Goal: Task Accomplishment & Management: Complete application form

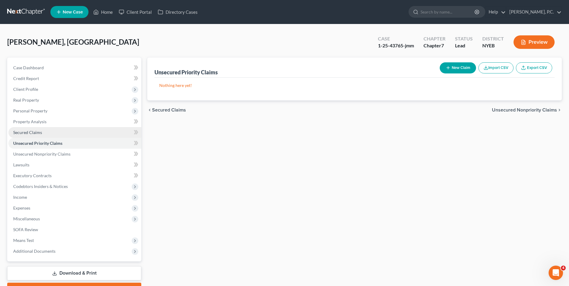
click at [87, 135] on link "Secured Claims" at bounding box center [74, 132] width 133 height 11
click at [524, 112] on span "Unsecured Priority Claims" at bounding box center [529, 110] width 56 height 5
click at [524, 112] on span "Unsecured Nonpriority Claims" at bounding box center [524, 110] width 65 height 5
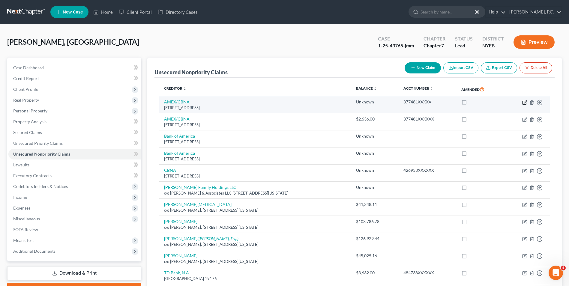
click at [525, 100] on icon "button" at bounding box center [524, 102] width 5 height 5
select select "43"
select select "2"
select select "0"
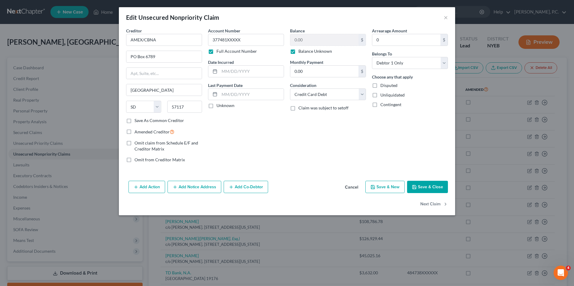
click at [430, 187] on button "Save & Close" at bounding box center [427, 187] width 41 height 13
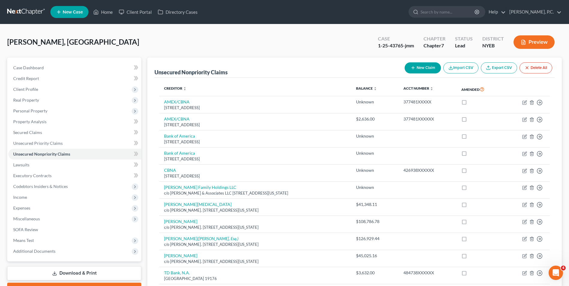
click at [428, 68] on button "New Claim" at bounding box center [423, 67] width 36 height 11
select select "0"
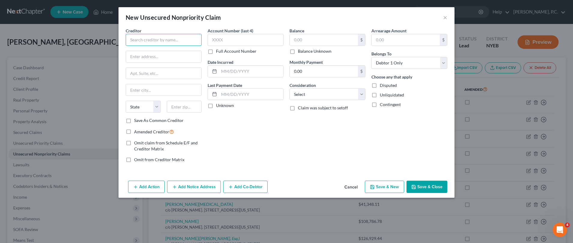
click at [155, 38] on input "text" at bounding box center [164, 40] width 76 height 12
type input "[PERSON_NAME]"
click at [167, 54] on input "text" at bounding box center [163, 56] width 75 height 11
click at [156, 57] on input "text" at bounding box center [163, 56] width 75 height 11
type input "[STREET_ADDRESS]"
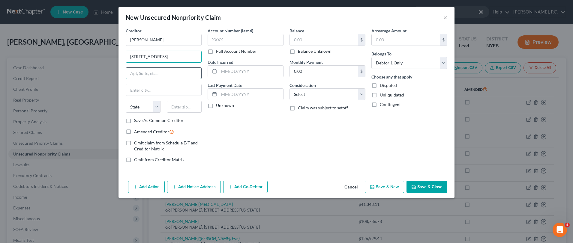
click at [164, 73] on input "text" at bounding box center [163, 73] width 75 height 11
click at [142, 94] on input "text" at bounding box center [163, 89] width 75 height 11
click at [142, 108] on select "State [US_STATE] AK AR AZ CA CO CT DE DC [GEOGRAPHIC_DATA] [GEOGRAPHIC_DATA] GU…" at bounding box center [143, 107] width 35 height 12
select select "35"
click at [126, 101] on select "State [US_STATE] AK AR AZ CA CO CT DE DC [GEOGRAPHIC_DATA] [GEOGRAPHIC_DATA] GU…" at bounding box center [143, 107] width 35 height 12
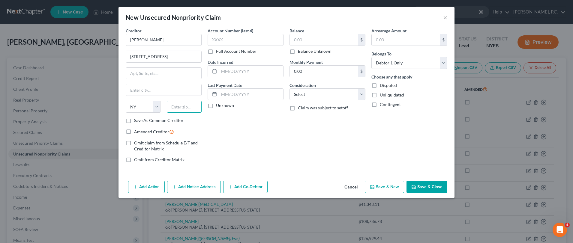
click at [182, 109] on input "text" at bounding box center [184, 107] width 35 height 12
type input "11228"
type input "[GEOGRAPHIC_DATA]"
click at [167, 89] on input "[GEOGRAPHIC_DATA]" at bounding box center [163, 89] width 75 height 11
click at [223, 130] on div "Account Number (last 4) Full Account Number Date Incurred Last Payment Date Unk…" at bounding box center [246, 98] width 82 height 140
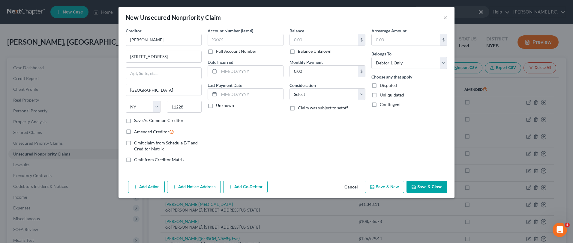
click at [380, 86] on label "Disputed" at bounding box center [388, 85] width 17 height 6
click at [382, 86] on input "Disputed" at bounding box center [384, 84] width 4 height 4
checkbox input "true"
drag, startPoint x: 168, startPoint y: 58, endPoint x: 113, endPoint y: 58, distance: 54.3
click at [113, 58] on div "New Unsecured Nonpriority Claim × Creditor * Chi [PERSON_NAME] [GEOGRAPHIC_DATA…" at bounding box center [286, 121] width 573 height 243
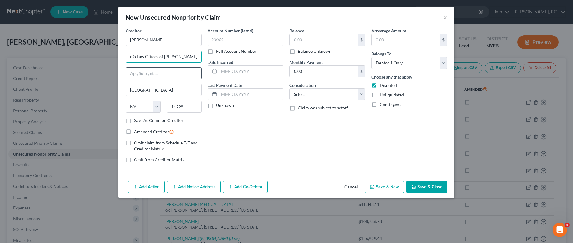
type input "c/o Law Offices of [PERSON_NAME], LLC"
click at [163, 68] on input "text" at bounding box center [163, 73] width 75 height 11
type input "[STREET_ADDRESS]"
drag, startPoint x: 153, startPoint y: 92, endPoint x: 117, endPoint y: 92, distance: 36.3
click at [117, 92] on div "New Unsecured Nonpriority Claim × Creditor * Chi [PERSON_NAME] c/o Law Offices …" at bounding box center [286, 121] width 573 height 243
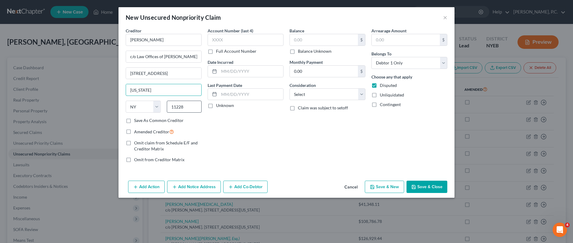
type input "[US_STATE]"
drag, startPoint x: 188, startPoint y: 107, endPoint x: 160, endPoint y: 107, distance: 27.3
click at [160, 107] on div "State [US_STATE] AK AR AZ CA CO CT DE DC [GEOGRAPHIC_DATA] [GEOGRAPHIC_DATA] GU…" at bounding box center [164, 109] width 82 height 17
type input "10018"
click at [236, 142] on div "Account Number (last 4) Full Account Number Date Incurred Last Payment Date Unk…" at bounding box center [246, 98] width 82 height 140
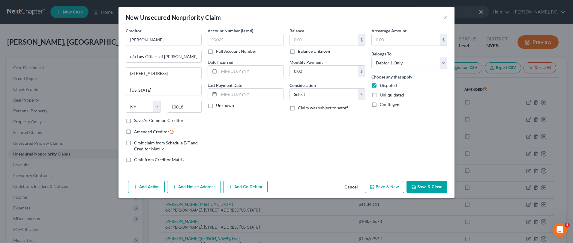
click at [380, 96] on label "Unliquidated" at bounding box center [392, 95] width 24 height 6
click at [382, 96] on input "Unliquidated" at bounding box center [384, 94] width 4 height 4
click at [380, 96] on label "Unliquidated" at bounding box center [392, 95] width 24 height 6
click at [382, 96] on input "Unliquidated" at bounding box center [384, 94] width 4 height 4
checkbox input "false"
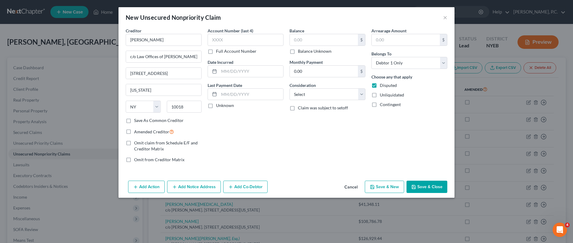
click at [424, 188] on button "Save & Close" at bounding box center [426, 187] width 41 height 13
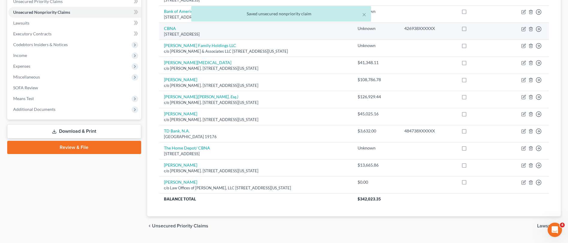
scroll to position [157, 0]
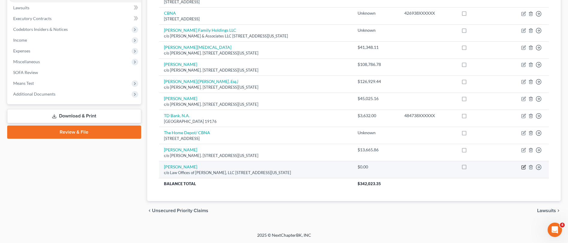
click at [523, 165] on icon "button" at bounding box center [524, 167] width 5 height 5
select select "35"
select select "0"
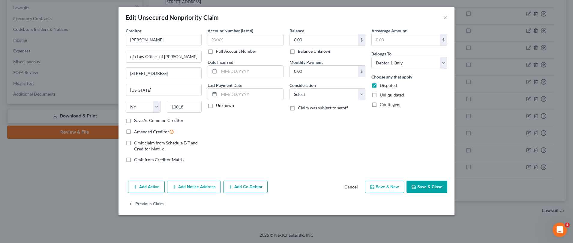
click at [426, 187] on button "Save & Close" at bounding box center [426, 187] width 41 height 13
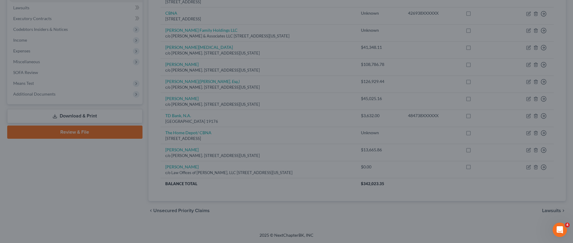
type input "0"
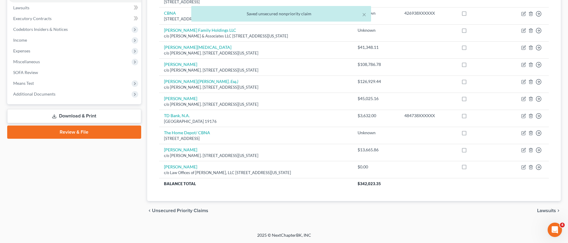
click at [552, 211] on span "Lawsuits" at bounding box center [547, 210] width 19 height 5
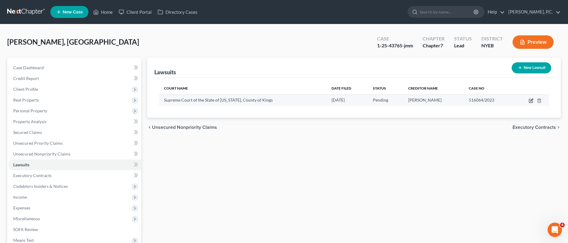
click at [531, 102] on icon "button" at bounding box center [531, 100] width 5 height 5
select select "35"
select select "0"
select select "4"
select select "35"
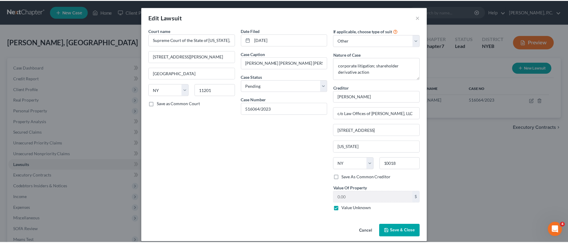
scroll to position [6, 0]
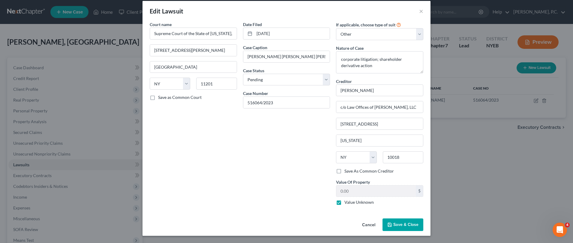
click at [405, 227] on span "Save & Close" at bounding box center [405, 224] width 25 height 5
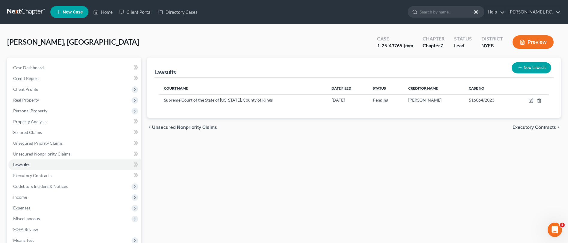
click at [525, 126] on span "Executory Contracts" at bounding box center [534, 127] width 43 height 5
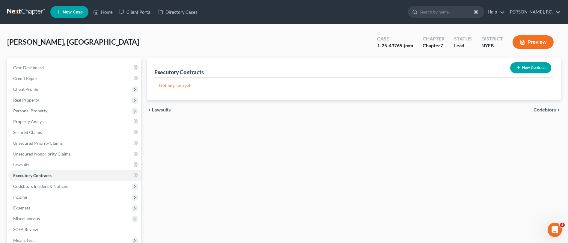
click at [523, 67] on button "New Contract" at bounding box center [531, 67] width 41 height 11
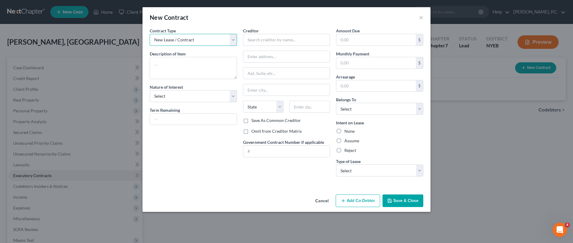
click at [187, 38] on select "New Lease / Contract New Timeshare" at bounding box center [193, 40] width 87 height 12
click at [319, 204] on button "Cancel" at bounding box center [321, 201] width 23 height 12
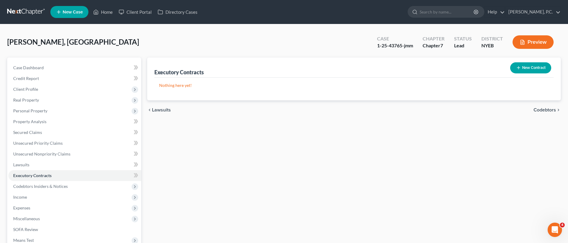
click at [550, 111] on span "Codebtors" at bounding box center [545, 110] width 22 height 5
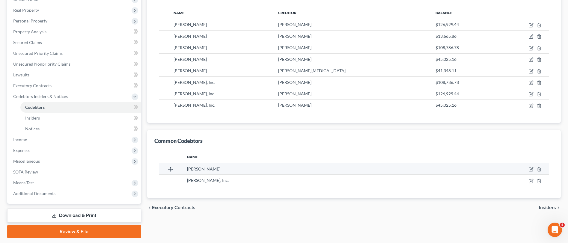
scroll to position [108, 0]
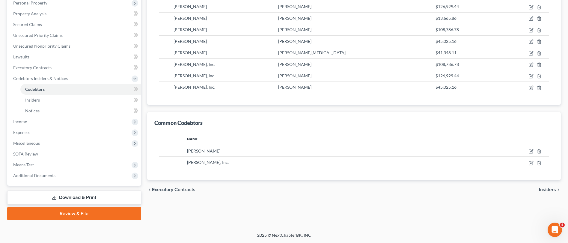
click at [547, 189] on span "Insiders" at bounding box center [547, 189] width 17 height 5
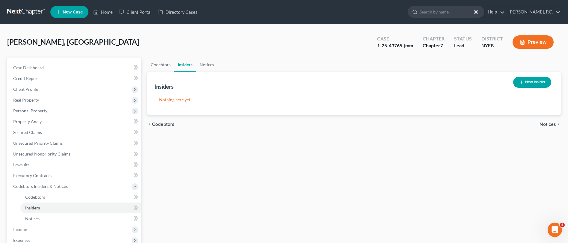
click at [542, 125] on span "Notices" at bounding box center [548, 124] width 16 height 5
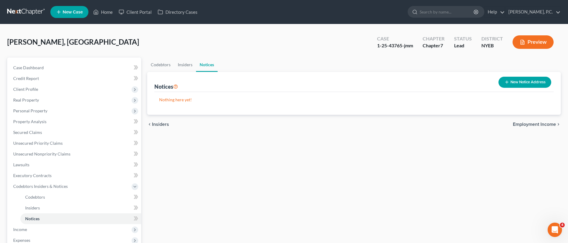
click at [539, 85] on button "New Notice Address" at bounding box center [525, 82] width 53 height 11
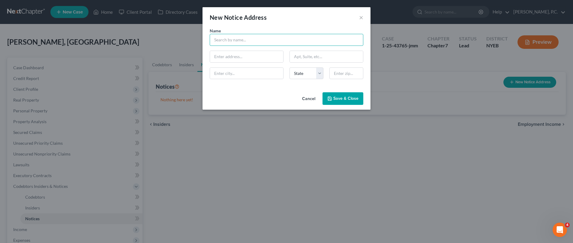
click at [277, 45] on input "text" at bounding box center [287, 40] width 154 height 12
click at [362, 16] on button "×" at bounding box center [361, 17] width 4 height 7
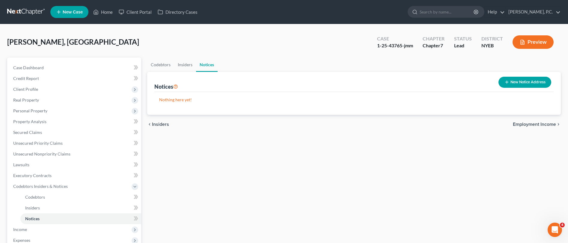
click at [534, 123] on span "Employment Income" at bounding box center [534, 124] width 43 height 5
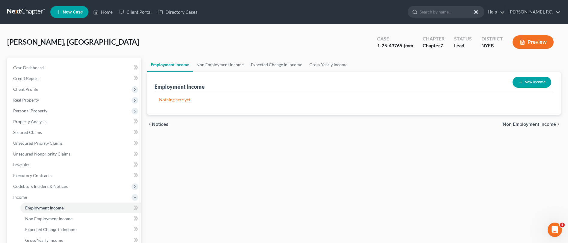
click at [539, 78] on button "New Income" at bounding box center [532, 82] width 39 height 11
select select "0"
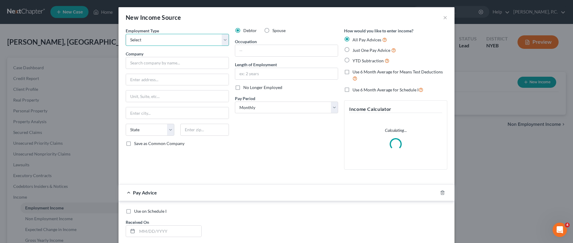
click at [179, 42] on select "Select Full or [DEMOGRAPHIC_DATA] Employment Self Employment" at bounding box center [177, 40] width 103 height 12
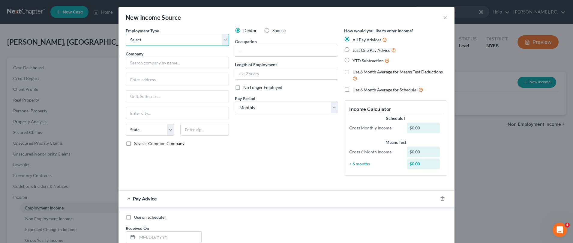
select select "0"
click at [126, 34] on select "Select Full or [DEMOGRAPHIC_DATA] Employment Self Employment" at bounding box center [177, 40] width 103 height 12
click at [443, 16] on button "×" at bounding box center [445, 17] width 4 height 7
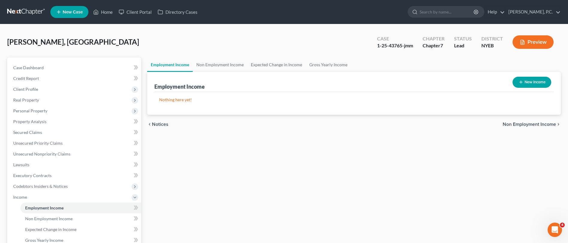
click at [516, 124] on span "Non Employment Income" at bounding box center [529, 124] width 53 height 5
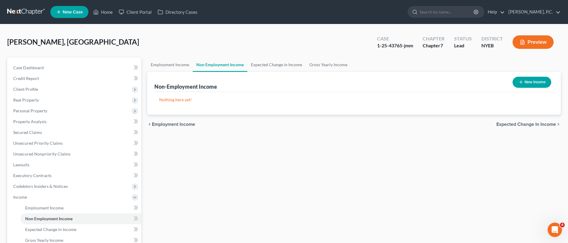
click at [521, 126] on span "Expected Change in Income" at bounding box center [527, 124] width 60 height 5
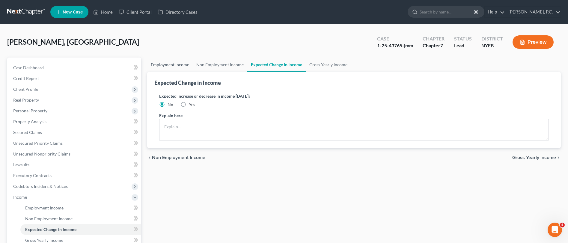
click at [177, 65] on link "Employment Income" at bounding box center [170, 65] width 46 height 14
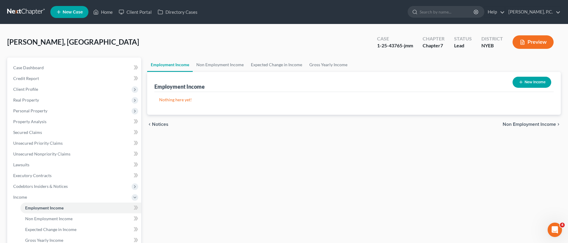
click at [530, 82] on button "New Income" at bounding box center [532, 82] width 39 height 11
select select "0"
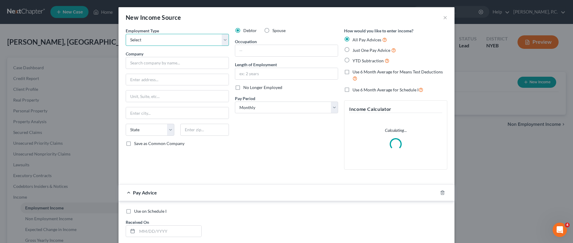
click at [193, 39] on select "Select Full or [DEMOGRAPHIC_DATA] Employment Self Employment" at bounding box center [177, 40] width 103 height 12
select select "0"
click at [126, 34] on select "Select Full or [DEMOGRAPHIC_DATA] Employment Self Employment" at bounding box center [177, 40] width 103 height 12
click at [179, 61] on input "text" at bounding box center [177, 63] width 103 height 12
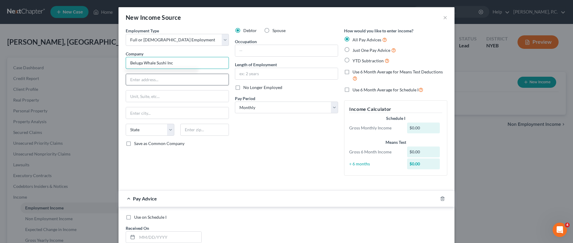
type input "Beluga Whale Sushi Inc"
click at [169, 85] on input "text" at bounding box center [177, 79] width 103 height 11
type input "[STREET_ADDRESS]"
click at [174, 100] on input "text" at bounding box center [177, 96] width 103 height 11
click at [166, 118] on input "text" at bounding box center [177, 112] width 103 height 11
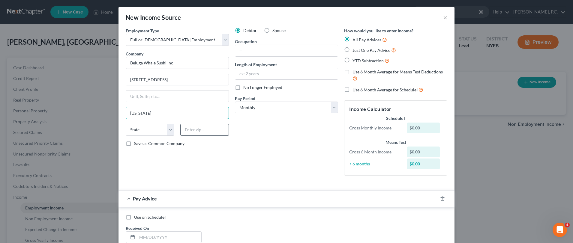
type input "[US_STATE]"
click at [188, 135] on input "text" at bounding box center [204, 130] width 49 height 12
type input "10065"
click at [192, 150] on div "Employment Type * Select Full or [DEMOGRAPHIC_DATA] Employment Self Employment …" at bounding box center [177, 104] width 109 height 153
click at [164, 130] on select "State [US_STATE] AK AR AZ CA CO CT DE DC [GEOGRAPHIC_DATA] [GEOGRAPHIC_DATA] GU…" at bounding box center [150, 130] width 49 height 12
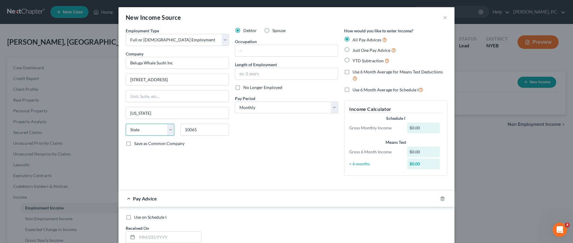
select select "35"
click at [126, 124] on select "State [US_STATE] AK AR AZ CA CO CT DE DC [GEOGRAPHIC_DATA] [GEOGRAPHIC_DATA] GU…" at bounding box center [150, 130] width 49 height 12
click at [229, 184] on div "Employment Type * Select Full or [DEMOGRAPHIC_DATA] Employment Self Employment …" at bounding box center [287, 107] width 328 height 158
click at [273, 50] on input "text" at bounding box center [286, 50] width 103 height 11
click at [273, 75] on input "text" at bounding box center [286, 73] width 103 height 11
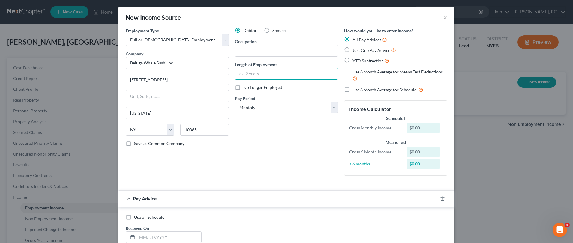
click at [352, 73] on label "Use 6 Month Average for Means Test Deductions" at bounding box center [399, 75] width 95 height 13
click at [355, 73] on input "Use 6 Month Average for Means Test Deductions" at bounding box center [357, 71] width 4 height 4
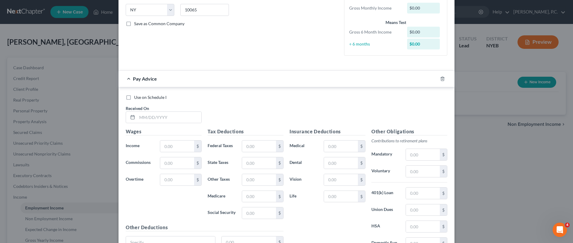
scroll to position [177, 0]
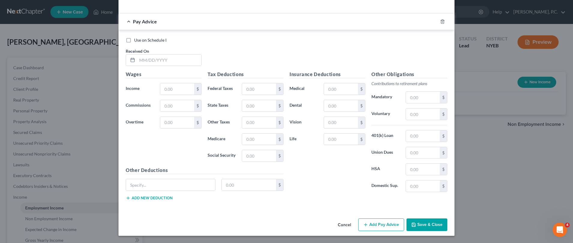
click at [429, 229] on button "Save & Close" at bounding box center [426, 225] width 41 height 13
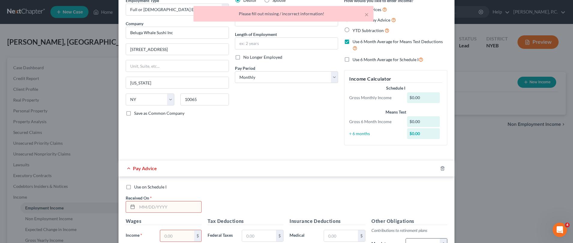
scroll to position [0, 0]
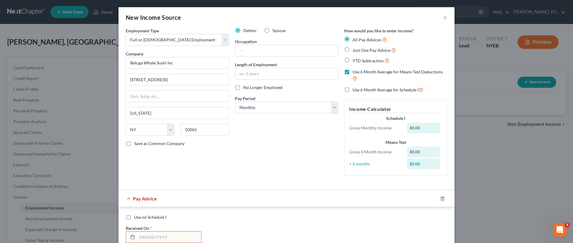
click at [352, 72] on label "Use 6 Month Average for Means Test Deductions" at bounding box center [399, 75] width 95 height 13
click at [355, 72] on input "Use 6 Month Average for Means Test Deductions" at bounding box center [357, 71] width 4 height 4
click at [352, 72] on label "Use 6 Month Average for Means Test Deductions" at bounding box center [399, 75] width 95 height 13
click at [355, 72] on input "Use 6 Month Average for Means Test Deductions" at bounding box center [357, 71] width 4 height 4
checkbox input "true"
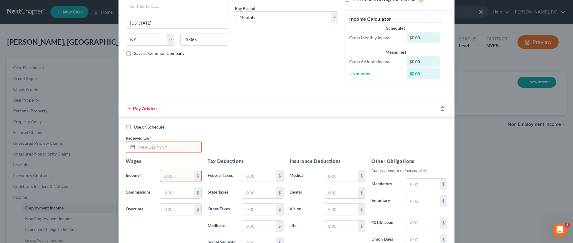
scroll to position [177, 0]
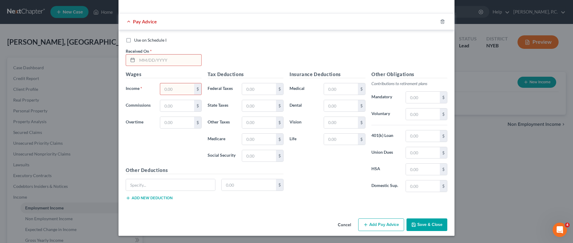
click at [435, 224] on button "Save & Close" at bounding box center [426, 225] width 41 height 13
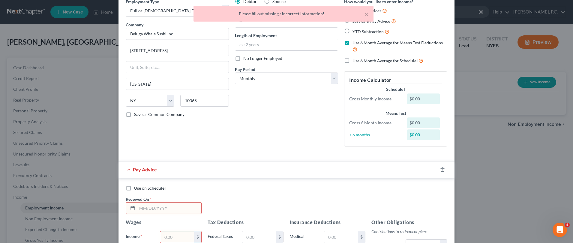
scroll to position [27, 0]
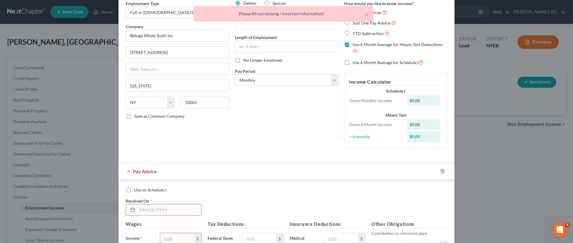
click at [167, 211] on input "text" at bounding box center [169, 210] width 64 height 11
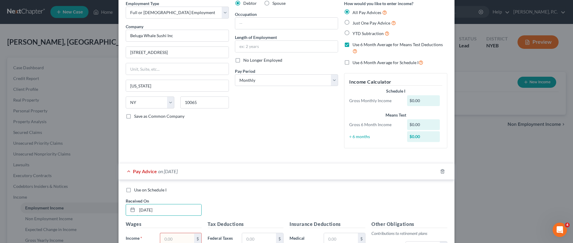
scroll to position [177, 0]
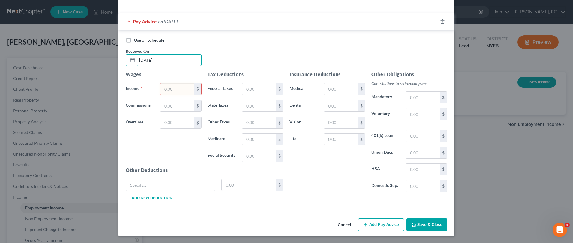
type input "[DATE]"
click at [426, 221] on button "Save & Close" at bounding box center [426, 225] width 41 height 13
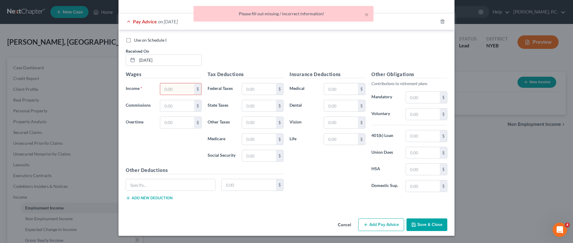
click at [167, 93] on input "text" at bounding box center [177, 88] width 34 height 11
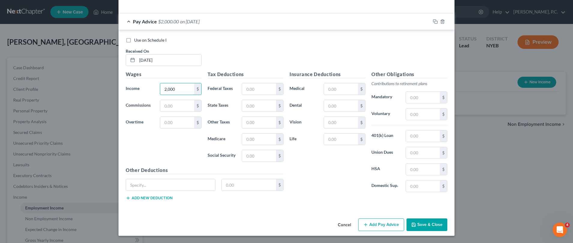
type input "2,000"
click at [424, 221] on button "Save & Close" at bounding box center [426, 225] width 41 height 13
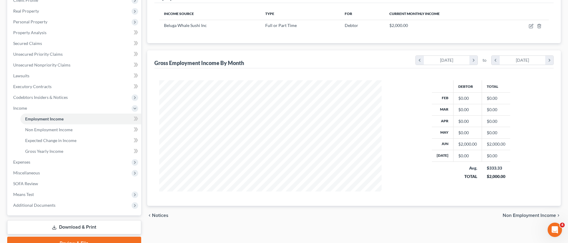
scroll to position [119, 0]
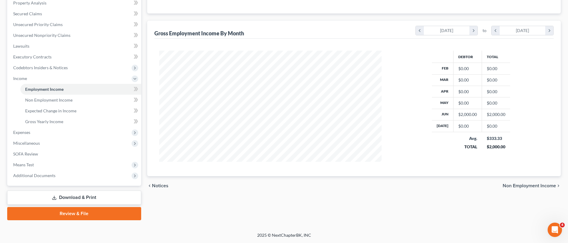
click at [527, 185] on span "Non Employment Income" at bounding box center [529, 186] width 53 height 5
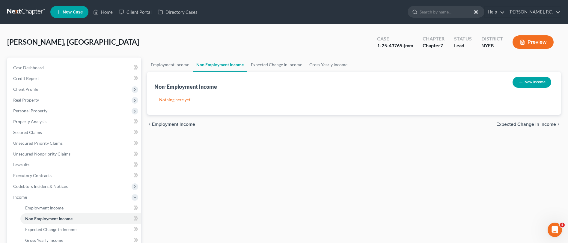
click at [527, 124] on span "Expected Change in Income" at bounding box center [527, 124] width 60 height 5
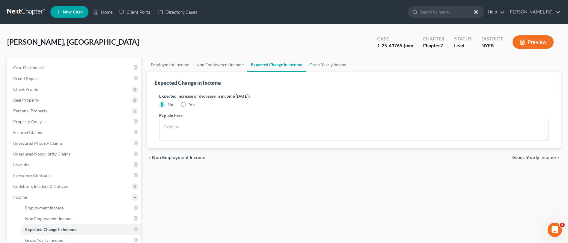
click at [535, 158] on span "Gross Yearly Income" at bounding box center [535, 157] width 44 height 5
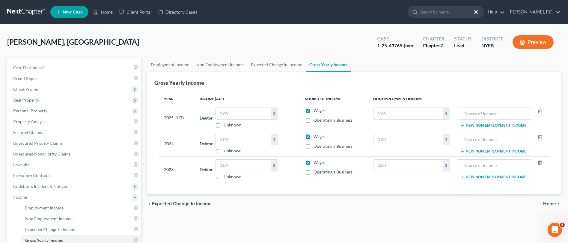
click at [167, 203] on span "Expected Change in Income" at bounding box center [182, 204] width 60 height 5
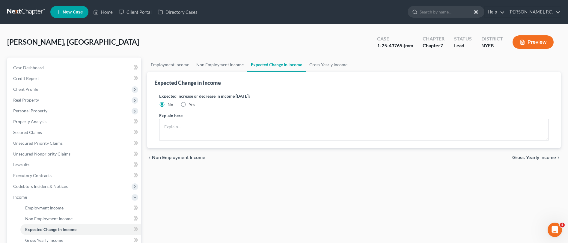
click at [189, 104] on label "Yes" at bounding box center [192, 105] width 6 height 6
click at [191, 104] on input "Yes" at bounding box center [193, 104] width 4 height 4
radio input "true"
click at [195, 129] on textarea at bounding box center [354, 130] width 390 height 22
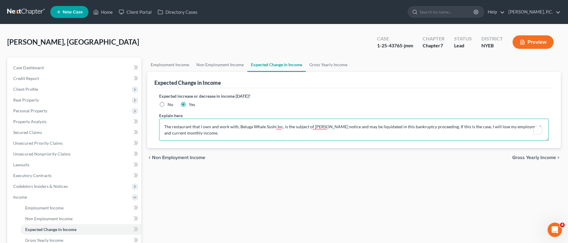
drag, startPoint x: 179, startPoint y: 134, endPoint x: 155, endPoint y: 131, distance: 24.1
click at [155, 131] on div "Expected increase or decrease in income [DATE]? No Yes Explain here The restaur…" at bounding box center [354, 118] width 400 height 60
click at [433, 133] on textarea "The restaurant that I own and currently work with, Beluga Whale Sushi Inc, is t…" at bounding box center [354, 130] width 390 height 22
type textarea "The restaurant that I own and currently work with, Beluga Whale Sushi Inc, is t…"
click at [538, 158] on span "Gross Yearly Income" at bounding box center [535, 157] width 44 height 5
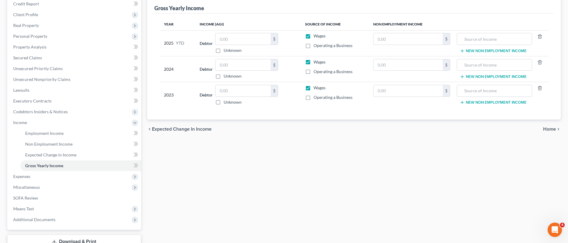
scroll to position [29, 0]
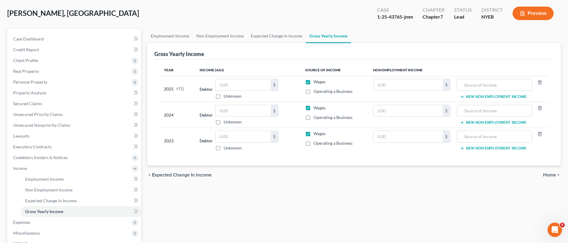
click at [554, 175] on span "Home" at bounding box center [550, 175] width 13 height 5
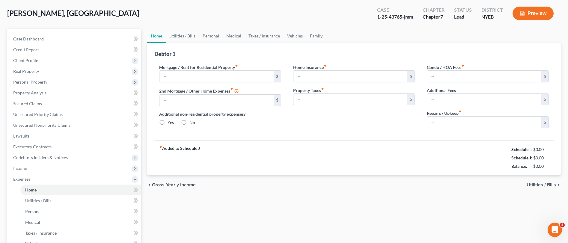
type input "0.00"
radio input "true"
type input "0.00"
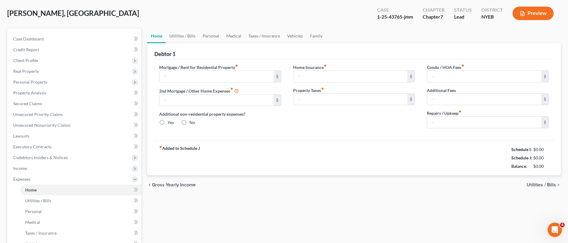
type input "0.00"
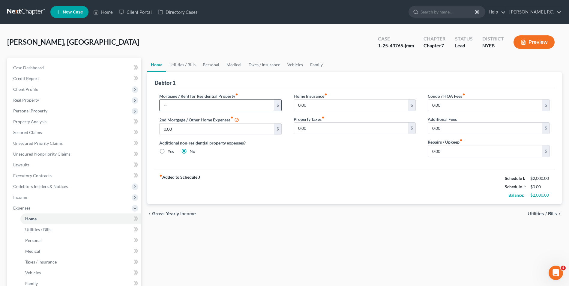
click at [208, 100] on input "text" at bounding box center [217, 105] width 114 height 11
click at [320, 105] on input "0.00" at bounding box center [351, 105] width 114 height 11
click at [540, 213] on span "Utilities / Bills" at bounding box center [542, 213] width 29 height 5
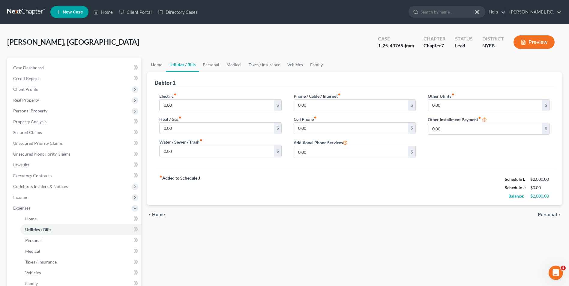
click at [540, 213] on span "Personal" at bounding box center [547, 214] width 19 height 5
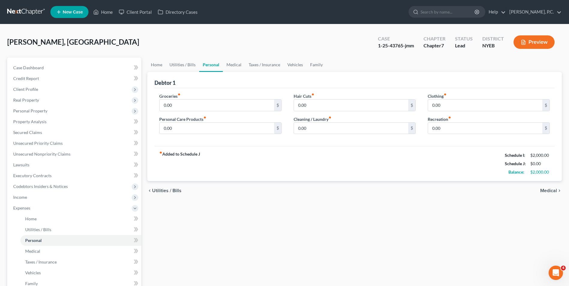
click at [559, 191] on icon "chevron_right" at bounding box center [559, 190] width 5 height 5
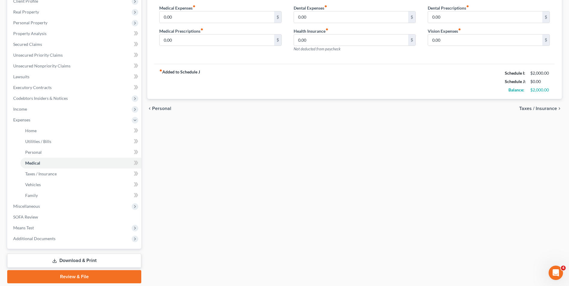
scroll to position [90, 0]
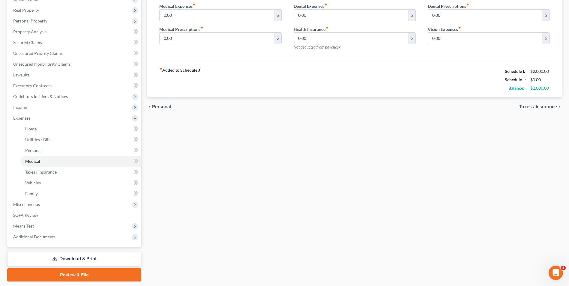
click at [538, 105] on span "Taxes / Insurance" at bounding box center [538, 106] width 38 height 5
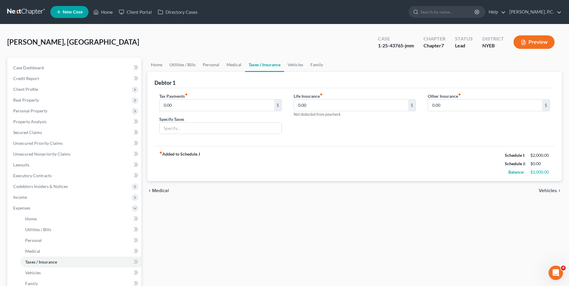
click at [547, 189] on span "Vehicles" at bounding box center [548, 190] width 18 height 5
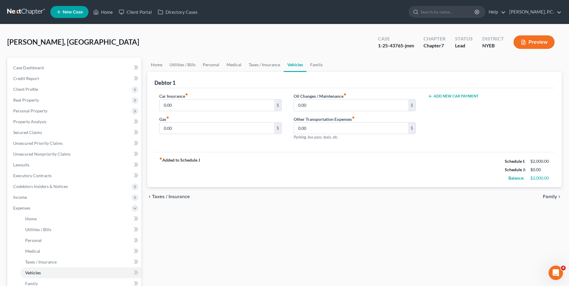
click at [548, 199] on span "Family" at bounding box center [550, 196] width 14 height 5
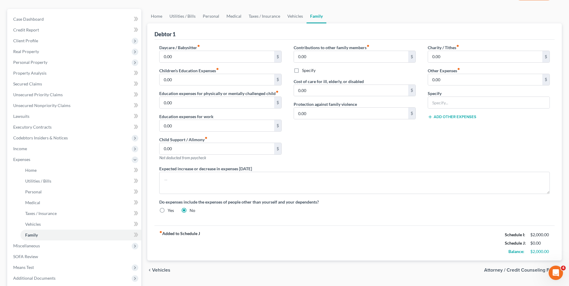
scroll to position [108, 0]
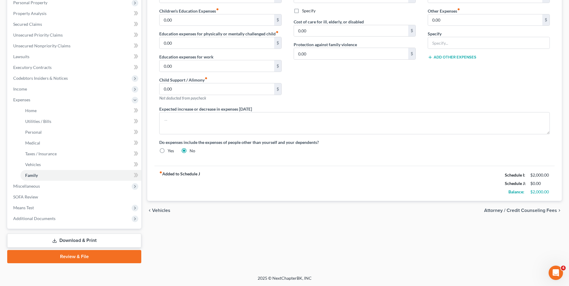
click at [540, 212] on span "Attorney / Credit Counseling Fees" at bounding box center [520, 210] width 73 height 5
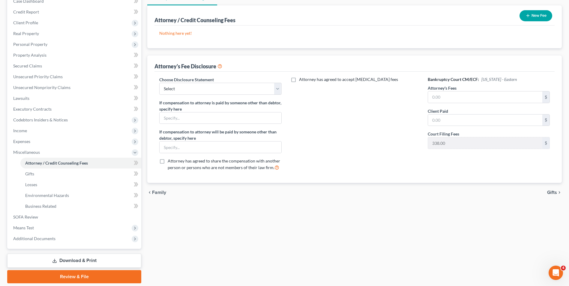
scroll to position [57, 0]
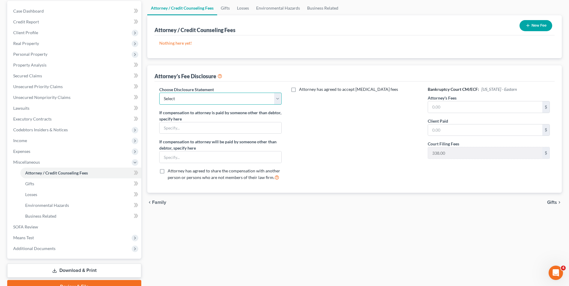
click at [249, 102] on select "Select Firm Fee Disclosure" at bounding box center [220, 99] width 122 height 12
select select "0"
click at [159, 93] on select "Select Firm Fee Disclosure" at bounding box center [220, 99] width 122 height 12
click at [299, 88] on label "Attorney has agreed to accept [MEDICAL_DATA] fees" at bounding box center [348, 89] width 99 height 6
click at [301, 88] on input "Attorney has agreed to accept [MEDICAL_DATA] fees" at bounding box center [303, 88] width 4 height 4
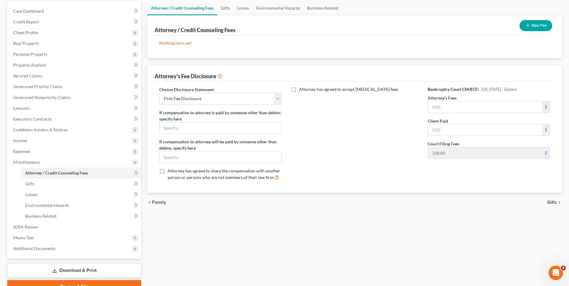
checkbox input "true"
click at [304, 100] on input "text" at bounding box center [351, 102] width 114 height 11
type input "2,000"
click at [334, 188] on div "Choose Disclosure Statement Select Firm Fee Disclosure If compensation to attor…" at bounding box center [354, 137] width 400 height 111
click at [458, 103] on input "text" at bounding box center [485, 106] width 114 height 11
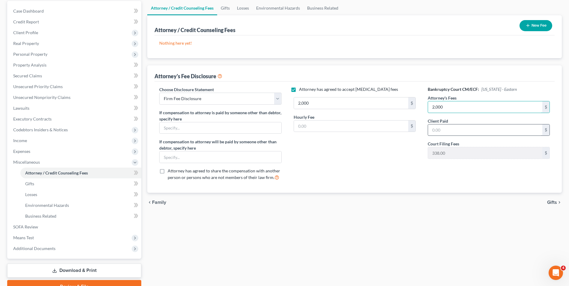
type input "2,000"
click at [449, 128] on input "text" at bounding box center [485, 129] width 114 height 11
type input "2,000"
click at [558, 202] on icon "chevron_right" at bounding box center [559, 202] width 5 height 5
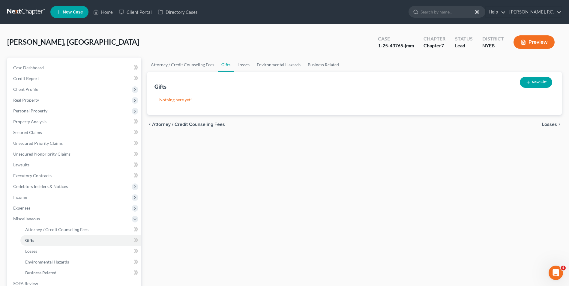
click at [553, 124] on span "Losses" at bounding box center [549, 124] width 15 height 5
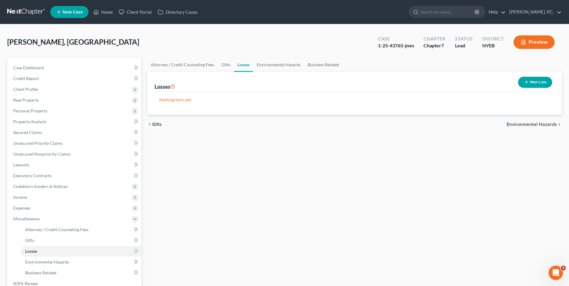
click at [547, 125] on span "Environmental Hazards" at bounding box center [532, 124] width 50 height 5
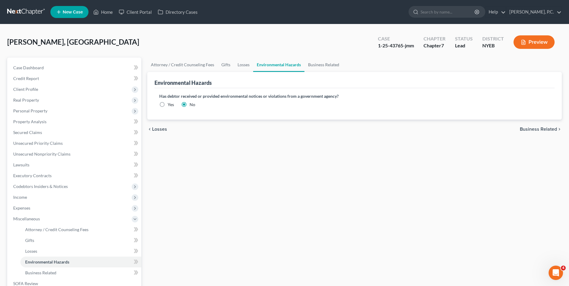
click at [544, 130] on span "Business Related" at bounding box center [538, 129] width 37 height 5
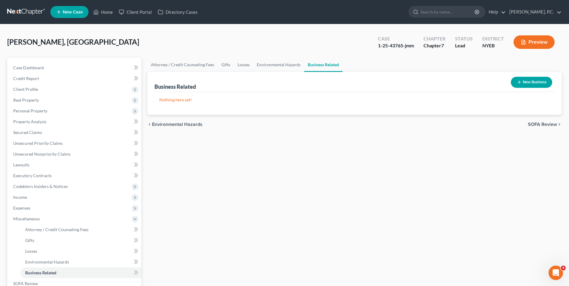
click at [530, 81] on button "New Business" at bounding box center [531, 82] width 41 height 11
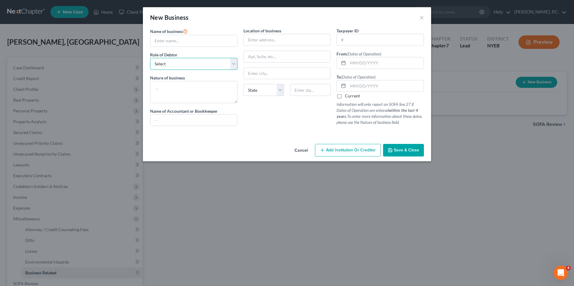
click at [210, 61] on select "Select A member of a limited liability company (LLC) or limited liability partn…" at bounding box center [193, 64] width 87 height 12
select select "owner"
click at [150, 58] on select "Select A member of a limited liability company (LLC) or limited liability partn…" at bounding box center [193, 64] width 87 height 12
click at [405, 153] on button "Save & Close" at bounding box center [403, 150] width 41 height 13
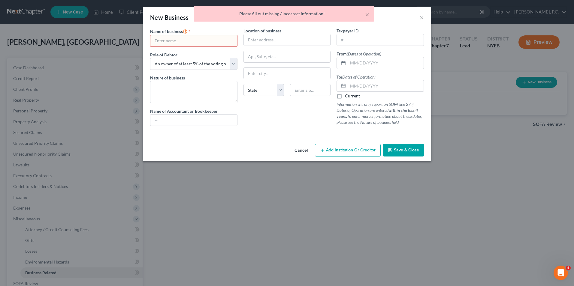
click at [244, 145] on div "Cancel Add Institution Or Creditor Save & Close" at bounding box center [287, 152] width 288 height 20
click at [199, 36] on input "text" at bounding box center [193, 40] width 87 height 11
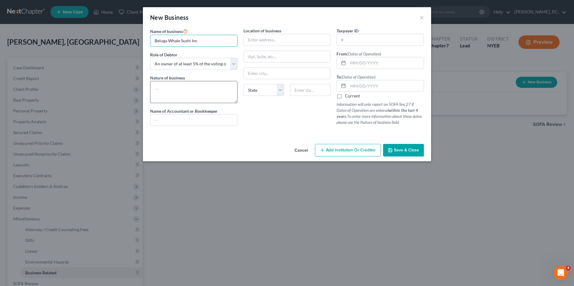
type input "Beluga Whale Sushi Inc"
click at [191, 92] on textarea at bounding box center [193, 92] width 87 height 22
type textarea "Restaurant"
drag, startPoint x: 287, startPoint y: 126, endPoint x: 280, endPoint y: 112, distance: 16.0
click at [287, 126] on div "Location of business State [US_STATE][GEOGRAPHIC_DATA] [GEOGRAPHIC_DATA] [GEOGR…" at bounding box center [286, 79] width 93 height 103
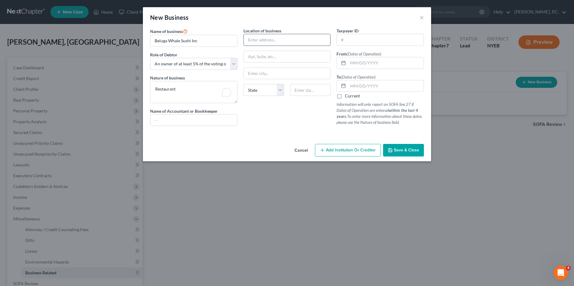
click at [278, 36] on input "text" at bounding box center [287, 39] width 87 height 11
type input "[STREET_ADDRESS]"
drag, startPoint x: 305, startPoint y: 91, endPoint x: 302, endPoint y: 83, distance: 8.7
click at [305, 91] on input "text" at bounding box center [310, 90] width 40 height 12
click at [303, 90] on input "text" at bounding box center [310, 90] width 40 height 12
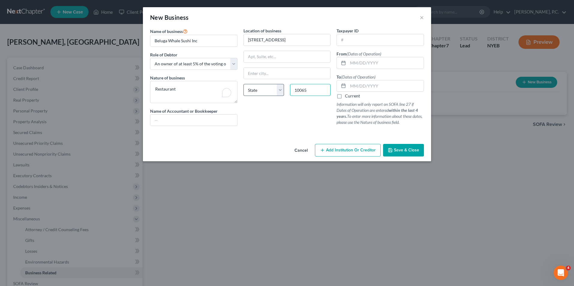
type input "10065"
click at [265, 90] on select "State [US_STATE] AK AR AZ CA CO CT DE DC [GEOGRAPHIC_DATA] [GEOGRAPHIC_DATA] GU…" at bounding box center [263, 90] width 40 height 12
select select "35"
click at [243, 84] on select "State [US_STATE] AK AR AZ CA CO CT DE DC [GEOGRAPHIC_DATA] [GEOGRAPHIC_DATA] GU…" at bounding box center [263, 90] width 40 height 12
click at [256, 144] on div "Cancel Add Institution Or Creditor Save & Close" at bounding box center [287, 152] width 288 height 20
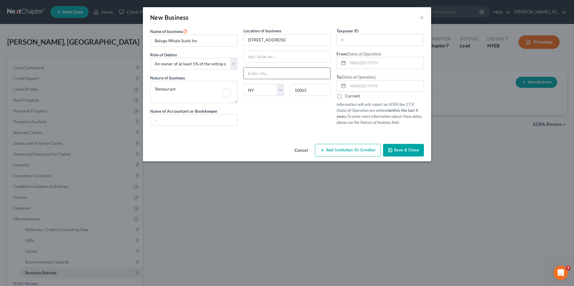
click at [271, 75] on input "text" at bounding box center [287, 73] width 87 height 11
type input "[US_STATE]"
click at [301, 127] on div "Location of business [STREET_ADDRESS][US_STATE] State [US_STATE][GEOGRAPHIC_DAT…" at bounding box center [286, 79] width 93 height 103
click at [345, 96] on label "Current" at bounding box center [352, 96] width 15 height 6
click at [347, 96] on input "Current" at bounding box center [349, 95] width 4 height 4
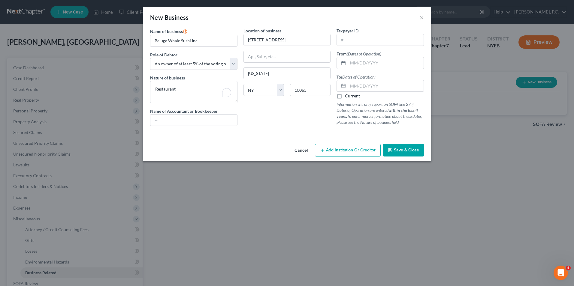
checkbox input "true"
click at [360, 63] on input "text" at bounding box center [386, 62] width 76 height 11
click at [396, 148] on span "Save & Close" at bounding box center [406, 150] width 25 height 5
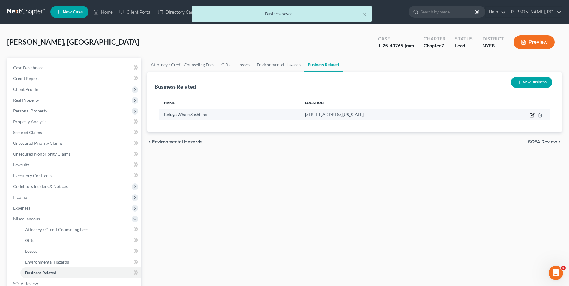
click at [531, 114] on icon "button" at bounding box center [532, 116] width 4 height 4
select select "owner"
select select "35"
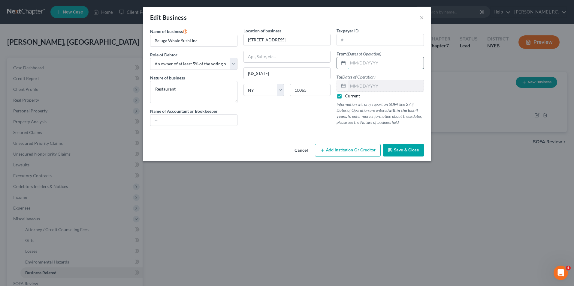
click at [363, 63] on input "text" at bounding box center [386, 62] width 76 height 11
type input "0"
click at [383, 62] on input "text" at bounding box center [386, 62] width 76 height 11
click at [398, 147] on button "Save & Close" at bounding box center [403, 150] width 41 height 13
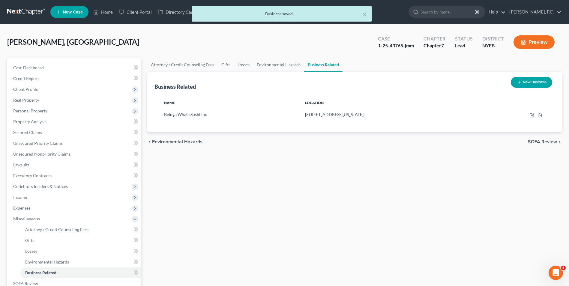
click at [386, 176] on div "Attorney / Credit Counseling Fees Gifts Losses Environmental Hazards Business R…" at bounding box center [354, 204] width 421 height 292
click at [546, 142] on span "SOFA Review" at bounding box center [542, 141] width 29 height 5
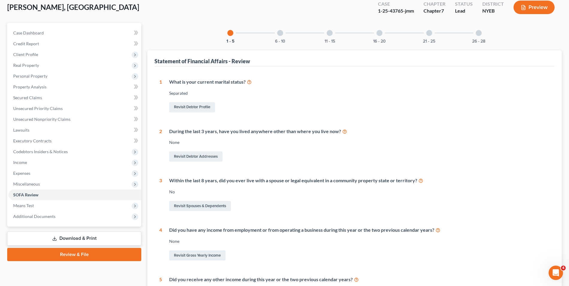
scroll to position [90, 0]
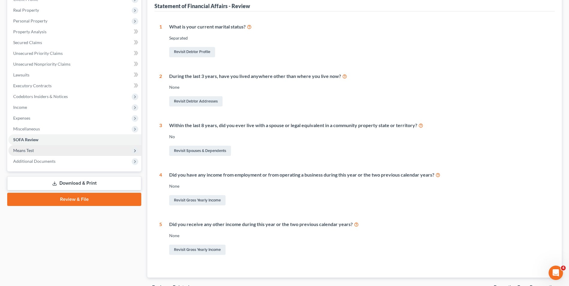
click at [107, 150] on span "Means Test" at bounding box center [74, 150] width 133 height 11
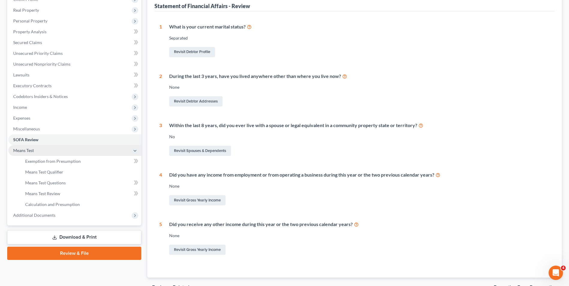
click at [107, 150] on span "Means Test" at bounding box center [74, 150] width 133 height 11
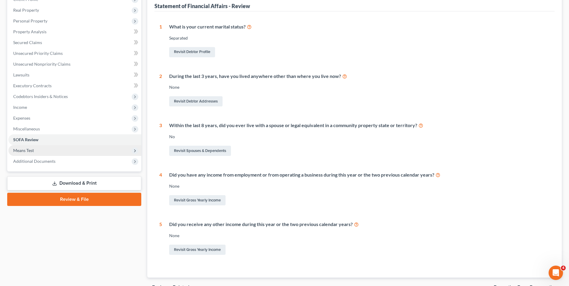
click at [43, 148] on span "Means Test" at bounding box center [74, 150] width 133 height 11
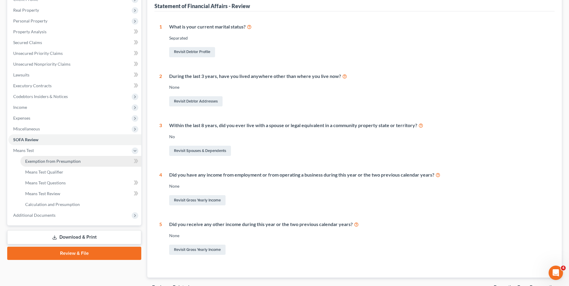
click at [46, 163] on span "Exemption from Presumption" at bounding box center [52, 161] width 55 height 5
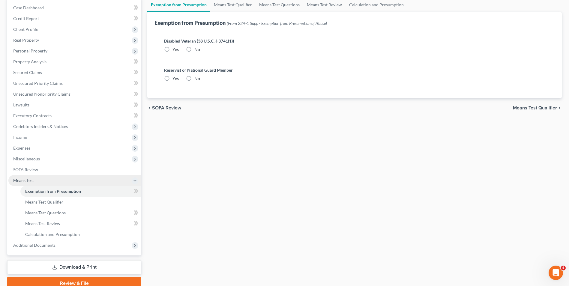
click at [38, 175] on span "Means Test" at bounding box center [74, 180] width 133 height 11
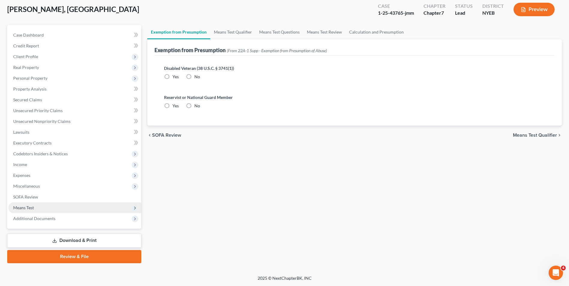
scroll to position [33, 0]
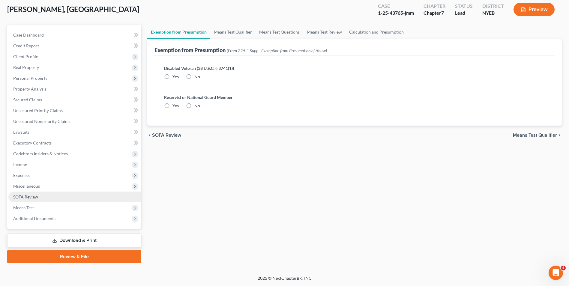
click at [46, 196] on link "SOFA Review" at bounding box center [74, 197] width 133 height 11
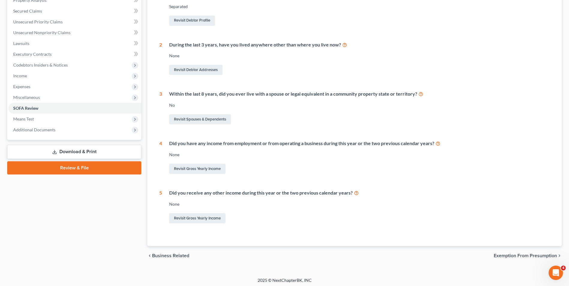
scroll to position [124, 0]
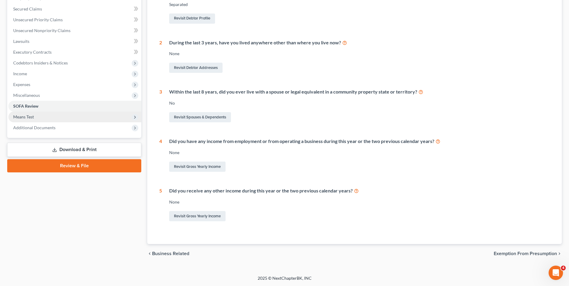
click at [53, 114] on span "Means Test" at bounding box center [74, 117] width 133 height 11
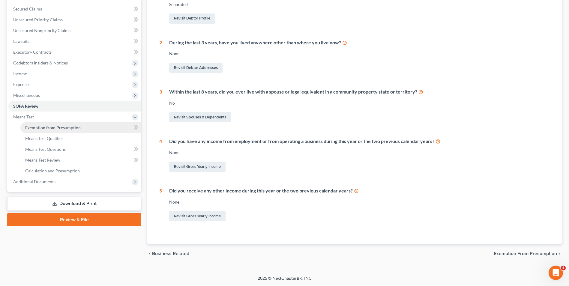
click at [53, 128] on span "Exemption from Presumption" at bounding box center [52, 127] width 55 height 5
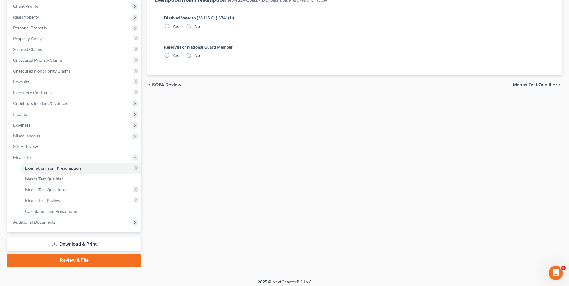
scroll to position [87, 0]
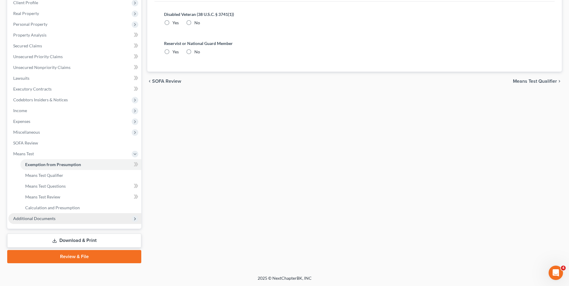
click at [54, 222] on span "Additional Documents" at bounding box center [74, 218] width 133 height 11
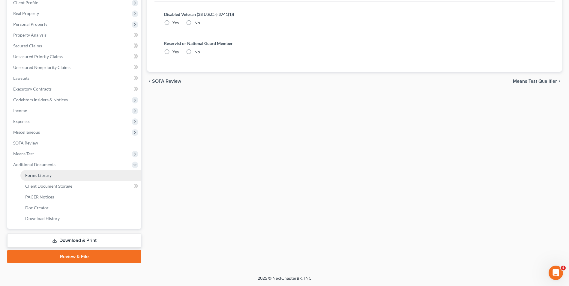
click at [55, 176] on link "Forms Library" at bounding box center [80, 175] width 121 height 11
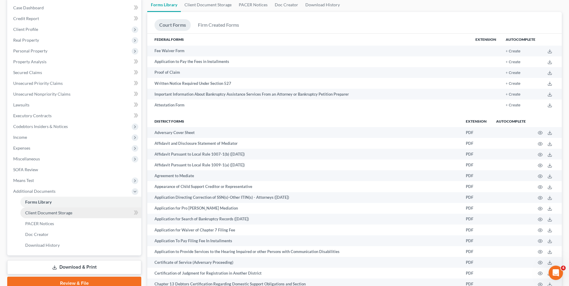
click at [59, 214] on span "Client Document Storage" at bounding box center [48, 212] width 47 height 5
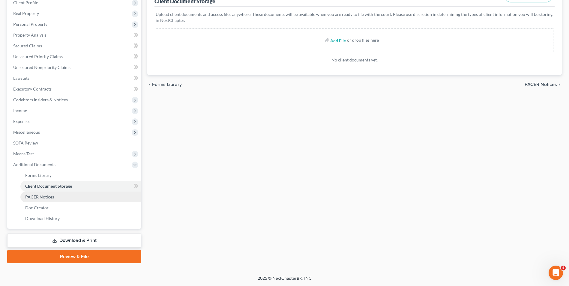
click at [74, 197] on link "PACER Notices" at bounding box center [80, 197] width 121 height 11
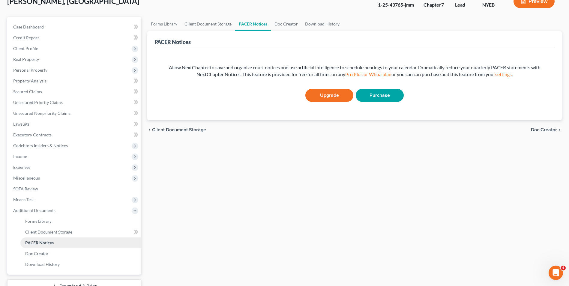
scroll to position [87, 0]
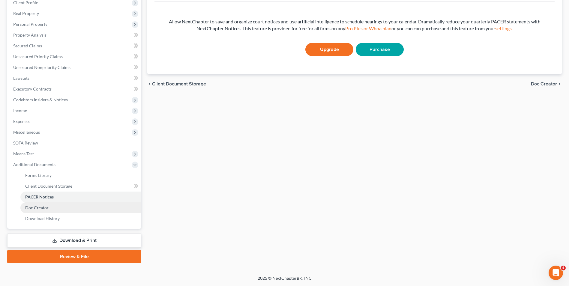
click at [61, 210] on link "Doc Creator" at bounding box center [80, 207] width 121 height 11
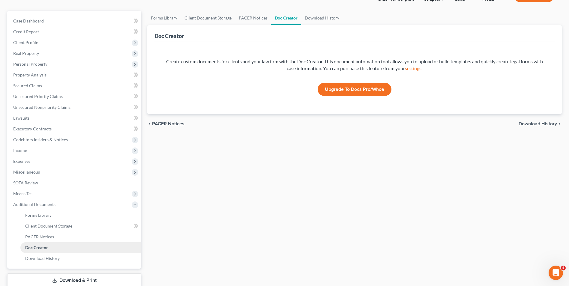
scroll to position [87, 0]
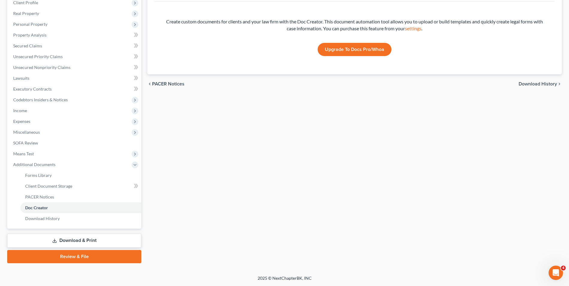
click at [78, 240] on link "Download & Print" at bounding box center [74, 241] width 134 height 14
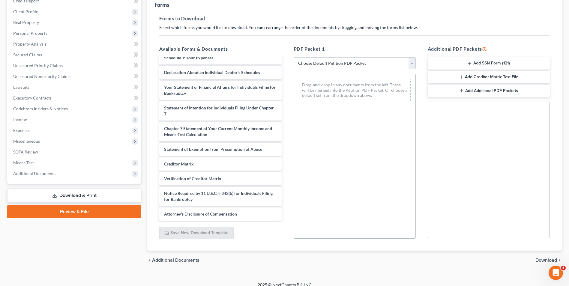
scroll to position [84, 0]
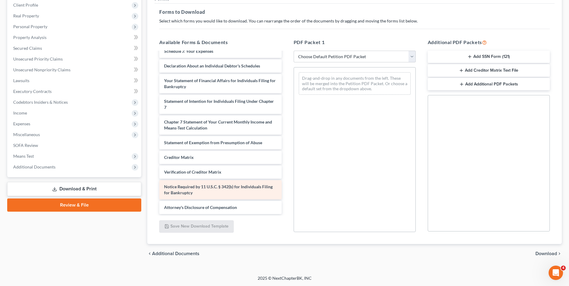
click at [231, 190] on div "Notice Required by 11 U.S.C. § 342(b) for Individuals Filing for Bankruptcy" at bounding box center [220, 189] width 122 height 19
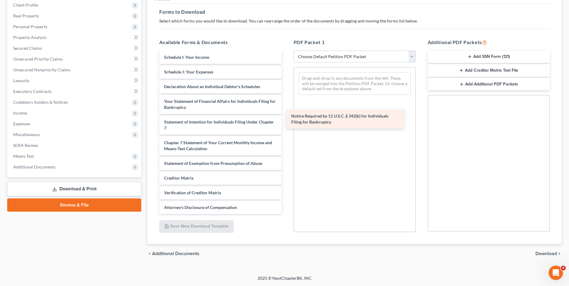
drag, startPoint x: 222, startPoint y: 190, endPoint x: 349, endPoint y: 119, distance: 145.6
click at [286, 119] on div "Notice Required by 11 U.S.C. § 342(b) for Individuals Filing for Bankruptcy Vol…" at bounding box center [220, 70] width 132 height 287
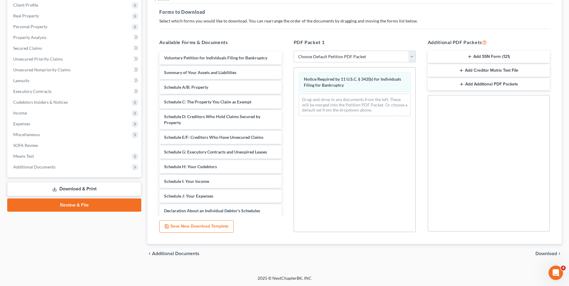
scroll to position [0, 0]
click at [550, 255] on span "Download" at bounding box center [546, 253] width 22 height 5
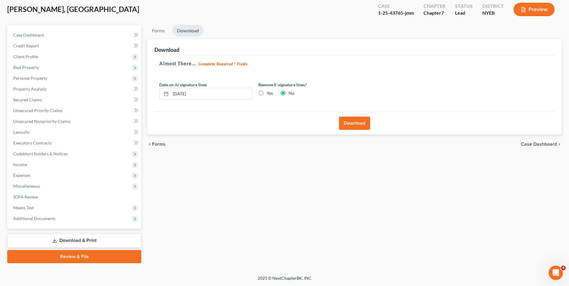
scroll to position [33, 0]
click at [364, 123] on button "Download" at bounding box center [354, 123] width 31 height 13
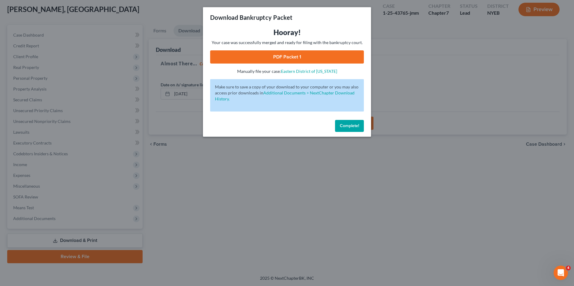
click at [315, 61] on link "PDF Packet 1" at bounding box center [287, 56] width 154 height 13
click at [300, 61] on link "PDF Packet 1" at bounding box center [287, 56] width 154 height 13
click at [349, 128] on span "Complete!" at bounding box center [349, 125] width 19 height 5
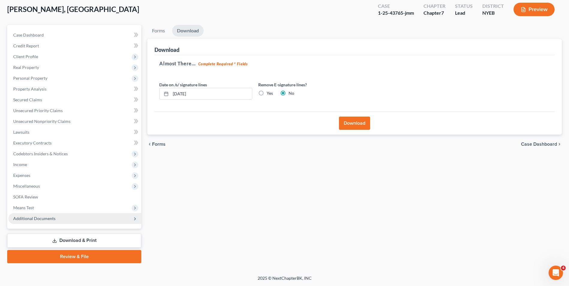
click at [52, 219] on span "Additional Documents" at bounding box center [34, 218] width 42 height 5
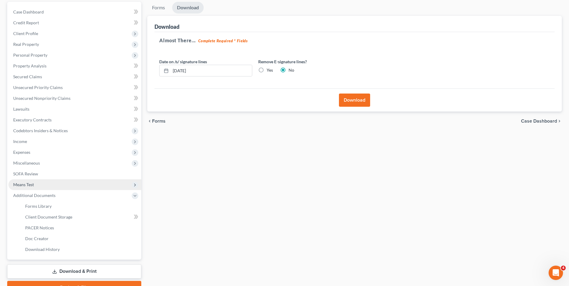
scroll to position [87, 0]
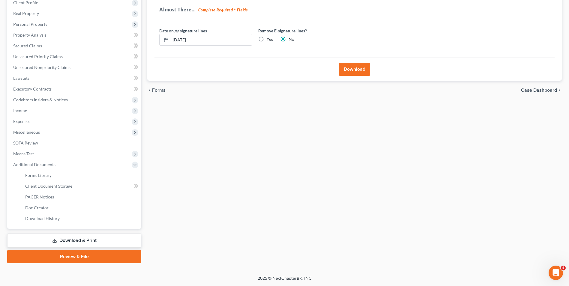
click at [95, 240] on link "Download & Print" at bounding box center [74, 241] width 134 height 14
click at [75, 242] on link "Download & Print" at bounding box center [74, 241] width 134 height 14
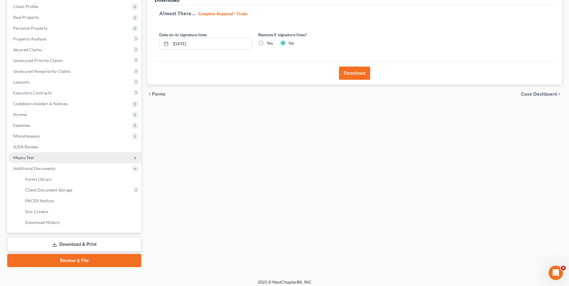
scroll to position [0, 0]
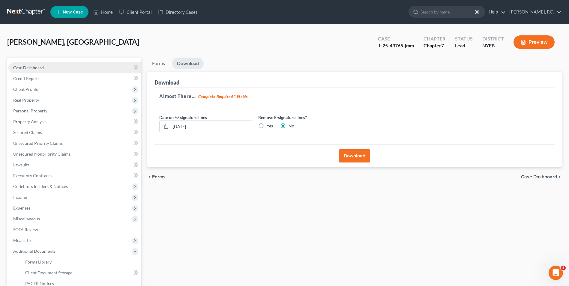
click at [67, 64] on link "Case Dashboard" at bounding box center [74, 67] width 133 height 11
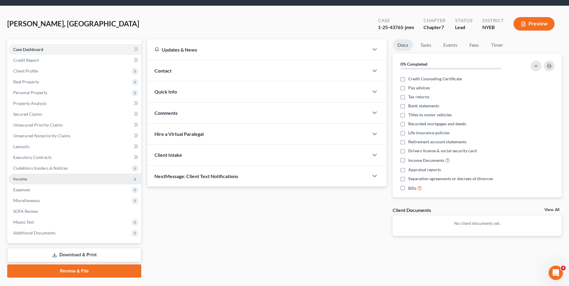
scroll to position [33, 0]
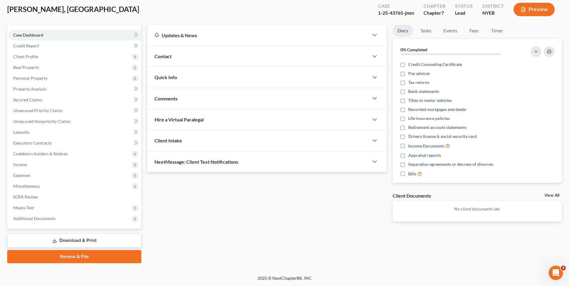
click at [76, 247] on link "Download & Print" at bounding box center [74, 241] width 134 height 14
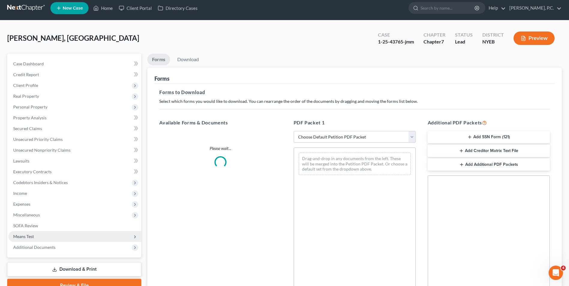
click at [76, 243] on div "Case Dashboard Payments Invoices Payments Payments Credit Report Client Profile" at bounding box center [74, 199] width 140 height 290
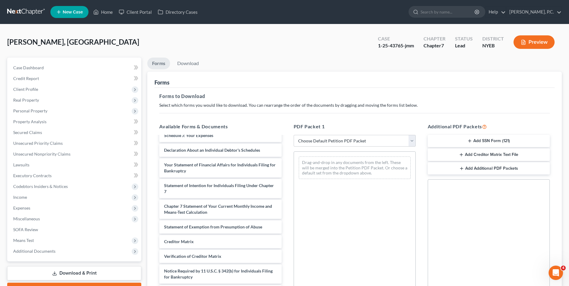
scroll to position [84, 0]
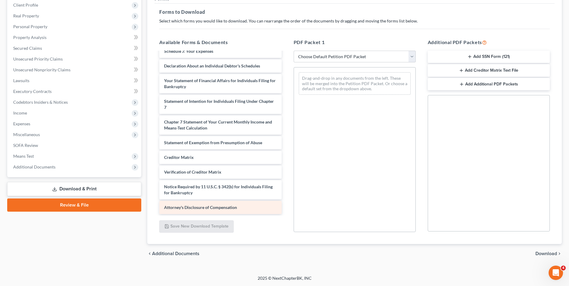
click at [235, 206] on span "Attorney's Disclosure of Compensation" at bounding box center [200, 207] width 73 height 5
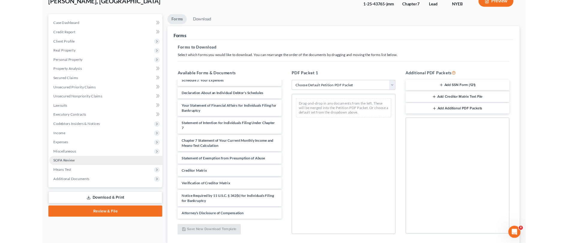
scroll to position [0, 0]
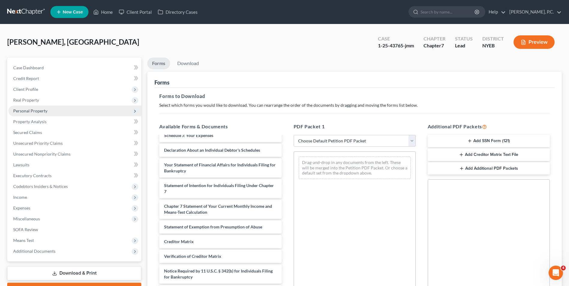
click at [42, 112] on span "Personal Property" at bounding box center [30, 110] width 34 height 5
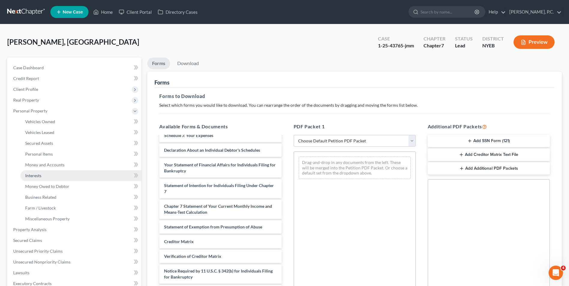
click at [51, 176] on link "Interests" at bounding box center [80, 175] width 121 height 11
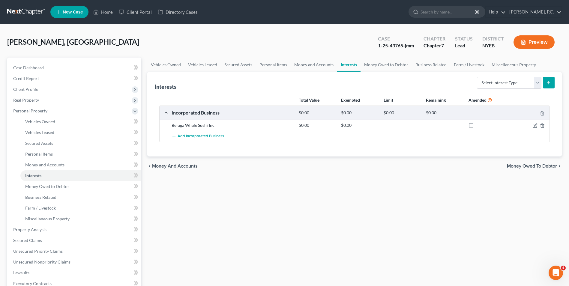
click at [198, 137] on span "Add Incorporated Business" at bounding box center [201, 136] width 46 height 5
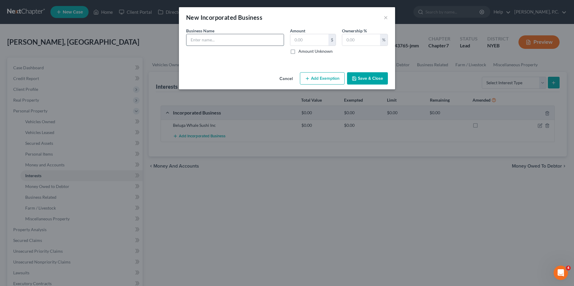
click at [216, 38] on input "text" at bounding box center [234, 39] width 97 height 11
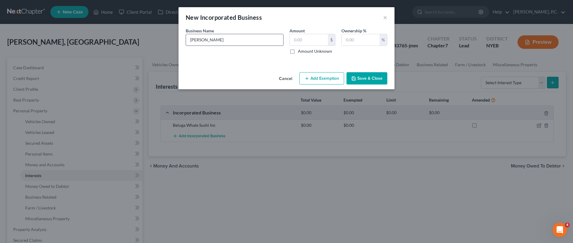
click at [247, 45] on input "[PERSON_NAME]" at bounding box center [234, 39] width 97 height 11
type input "[PERSON_NAME], Inc."
click at [307, 39] on input "text" at bounding box center [309, 39] width 38 height 11
click at [298, 53] on label "Amount Unknown" at bounding box center [315, 51] width 34 height 6
click at [300, 52] on input "Amount Unknown" at bounding box center [302, 50] width 4 height 4
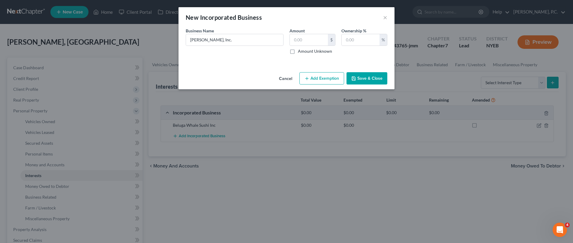
checkbox input "true"
click at [356, 42] on input "text" at bounding box center [361, 39] width 38 height 11
type input "60"
click at [365, 84] on button "Save & Close" at bounding box center [366, 78] width 41 height 13
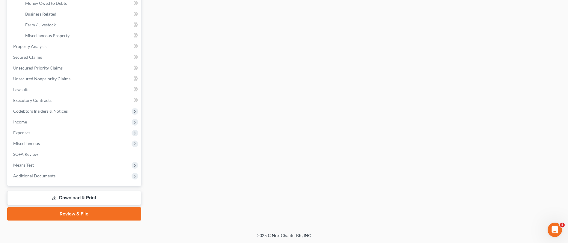
scroll to position [184, 0]
click at [37, 130] on span "Expenses" at bounding box center [74, 132] width 133 height 11
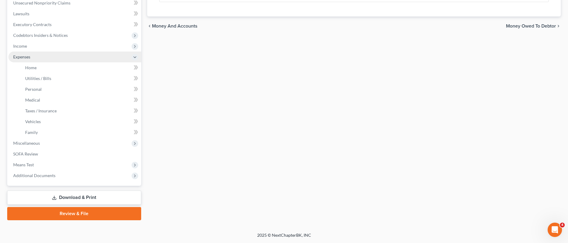
scroll to position [151, 0]
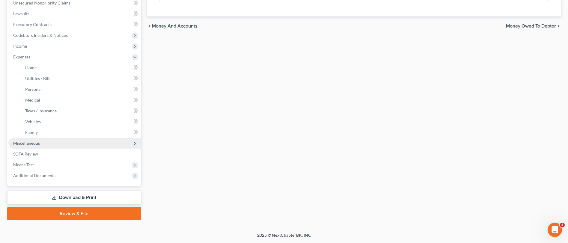
click at [36, 142] on span "Miscellaneous" at bounding box center [26, 143] width 27 height 5
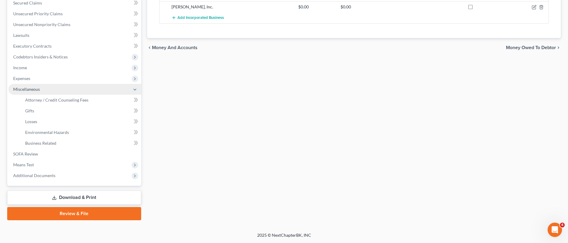
scroll to position [130, 0]
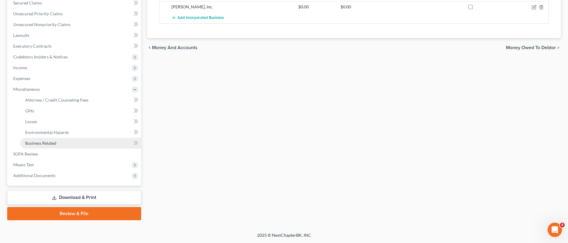
click at [43, 143] on span "Business Related" at bounding box center [40, 143] width 31 height 5
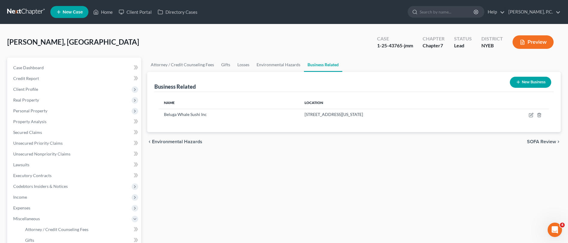
click at [524, 81] on button "New Business" at bounding box center [530, 82] width 41 height 11
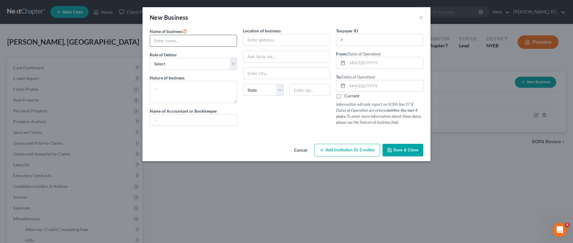
click at [161, 38] on input "text" at bounding box center [193, 40] width 87 height 11
type input "[PERSON_NAME], Inc."
click at [177, 63] on select "Select A member of a limited liability company (LLC) or limited liability partn…" at bounding box center [193, 64] width 87 height 12
select select "owner"
click at [150, 58] on select "Select A member of a limited liability company (LLC) or limited liability partn…" at bounding box center [193, 64] width 87 height 12
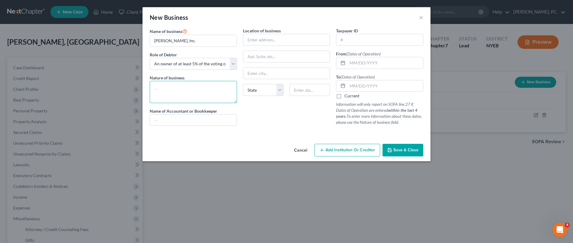
click at [186, 88] on textarea at bounding box center [193, 92] width 87 height 22
type textarea "Restaurant"
click at [187, 121] on input "text" at bounding box center [193, 120] width 87 height 11
click at [273, 37] on input "text" at bounding box center [286, 39] width 87 height 11
drag, startPoint x: 314, startPoint y: 18, endPoint x: 316, endPoint y: 26, distance: 8.5
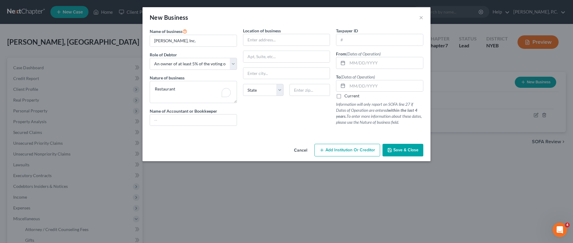
click at [316, 26] on div "New Business ×" at bounding box center [286, 17] width 288 height 20
click at [265, 36] on input "text" at bounding box center [286, 39] width 87 height 11
type input "9"
type input "[STREET_ADDRESS]"
click at [265, 68] on input "text" at bounding box center [286, 73] width 87 height 11
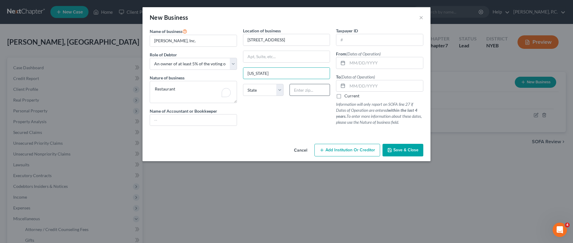
type input "[US_STATE]"
click at [304, 89] on input "text" at bounding box center [309, 90] width 40 height 12
type input "10065"
click at [284, 110] on div "Location of business [STREET_ADDRESS][US_STATE] State [US_STATE][GEOGRAPHIC_DAT…" at bounding box center [286, 79] width 93 height 103
click at [264, 91] on select "State [US_STATE] AK AR AZ CA CO CT DE DC [GEOGRAPHIC_DATA] [GEOGRAPHIC_DATA] GU…" at bounding box center [263, 90] width 40 height 12
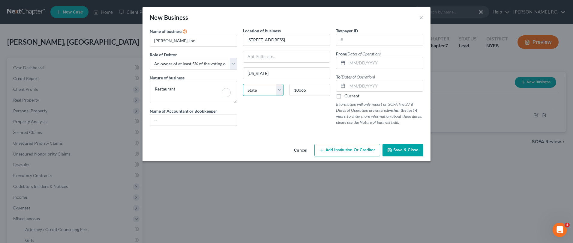
select select "35"
click at [243, 84] on select "State [US_STATE] AK AR AZ CA CO CT DE DC [GEOGRAPHIC_DATA] [GEOGRAPHIC_DATA] GU…" at bounding box center [263, 90] width 40 height 12
click at [286, 112] on div "Location of business [STREET_ADDRESS][US_STATE] State [US_STATE][GEOGRAPHIC_DAT…" at bounding box center [286, 79] width 93 height 103
click at [396, 150] on span "Save & Close" at bounding box center [405, 150] width 25 height 5
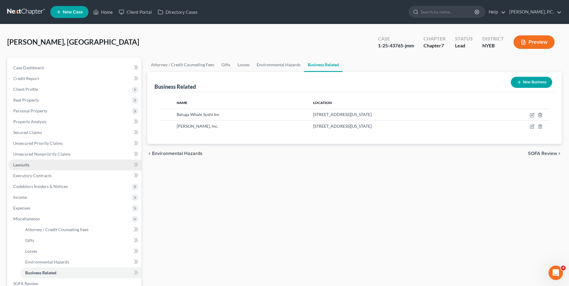
click at [61, 166] on link "Lawsuits" at bounding box center [74, 165] width 133 height 11
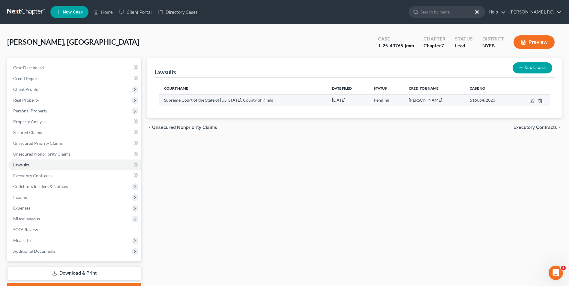
click at [212, 103] on span "Supreme Court of the State of [US_STATE], County of Kings" at bounding box center [218, 99] width 109 height 5
click at [532, 101] on icon "button" at bounding box center [532, 100] width 3 height 3
select select "35"
select select "0"
select select "4"
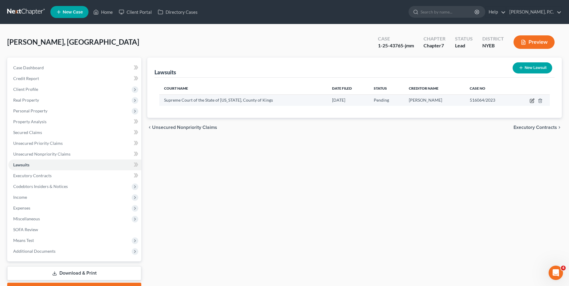
select select "35"
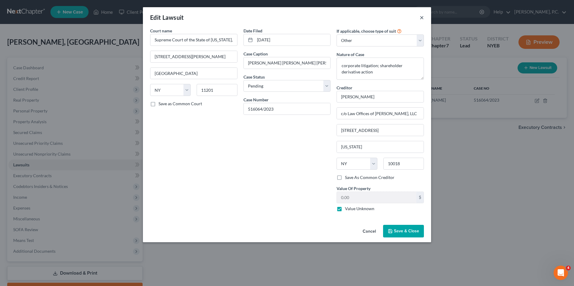
click at [423, 19] on button "×" at bounding box center [421, 17] width 4 height 7
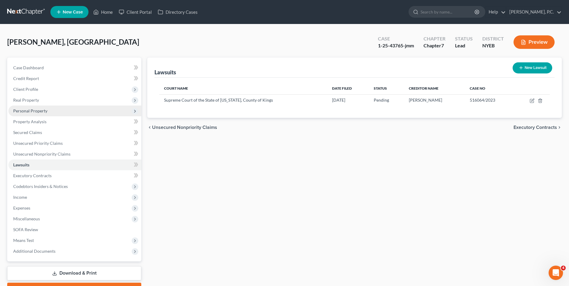
click at [43, 113] on span "Personal Property" at bounding box center [30, 110] width 34 height 5
